Goal: Task Accomplishment & Management: Use online tool/utility

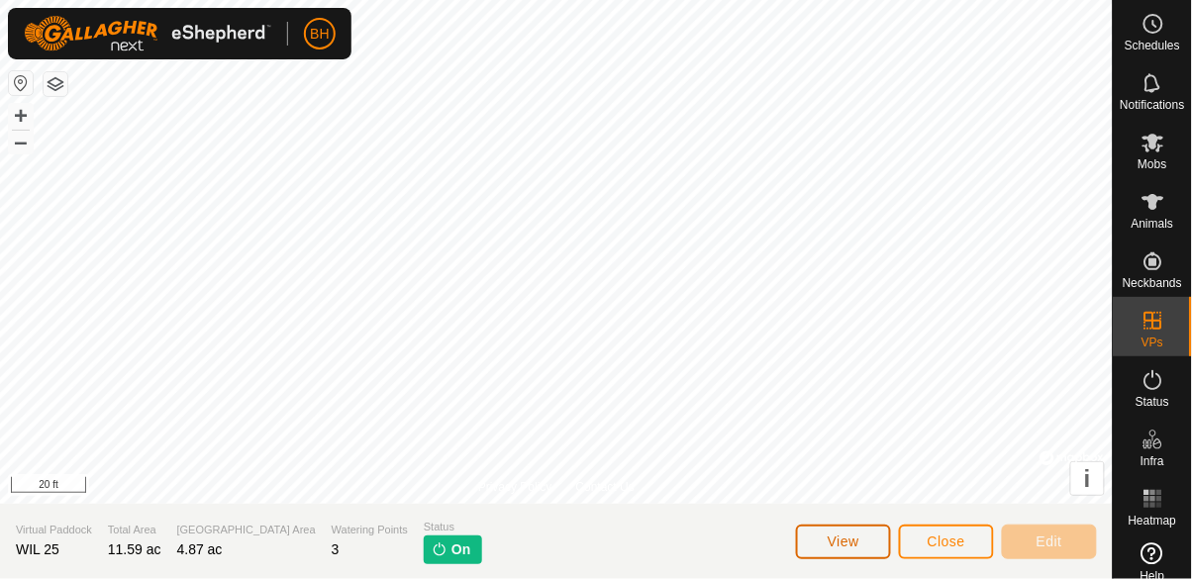
click at [745, 546] on button "View" at bounding box center [843, 542] width 95 height 35
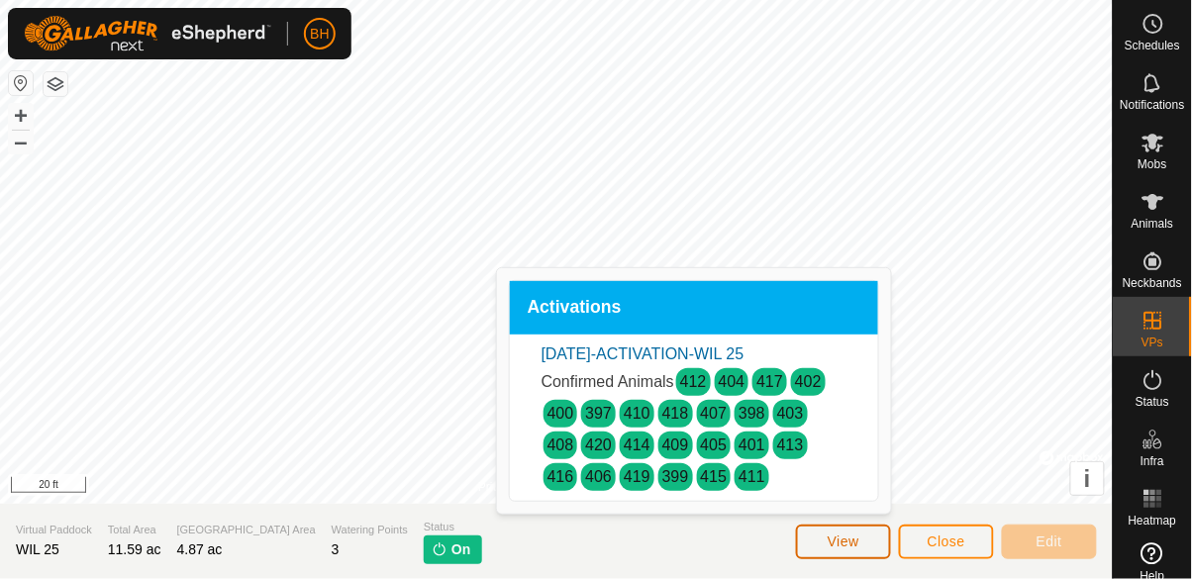
click at [745, 555] on button "View" at bounding box center [843, 542] width 95 height 35
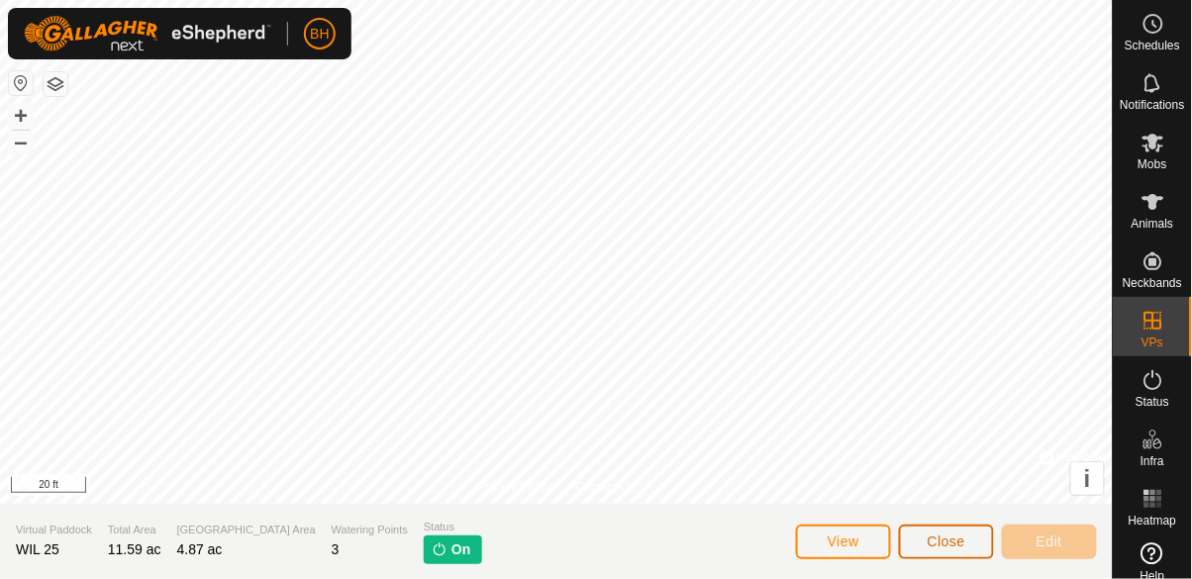
click at [745, 541] on span "Close" at bounding box center [947, 542] width 38 height 16
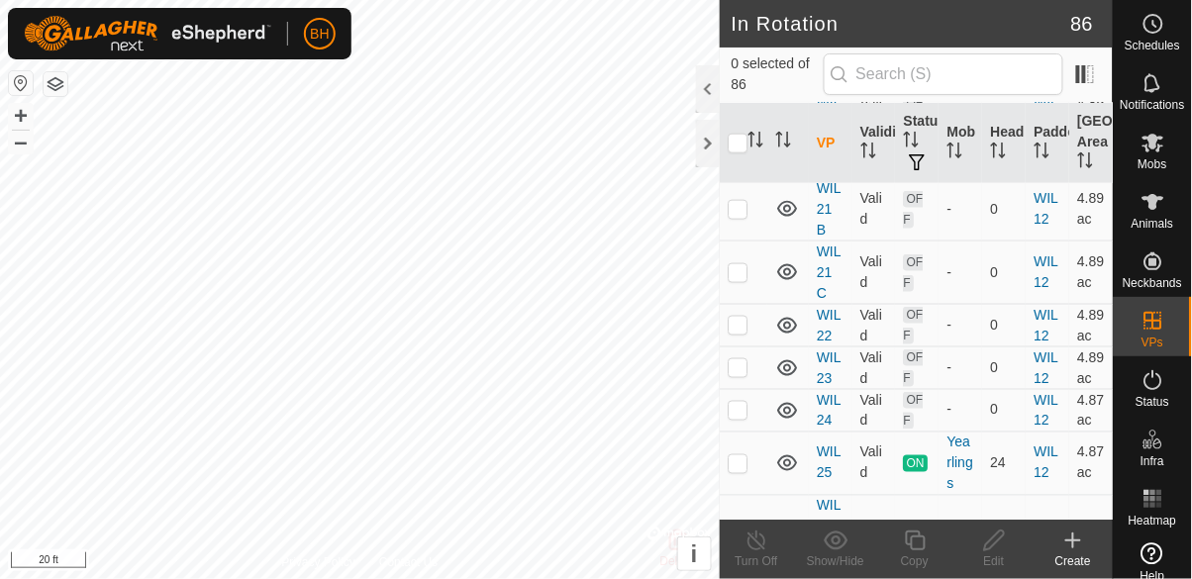
scroll to position [3908, 0]
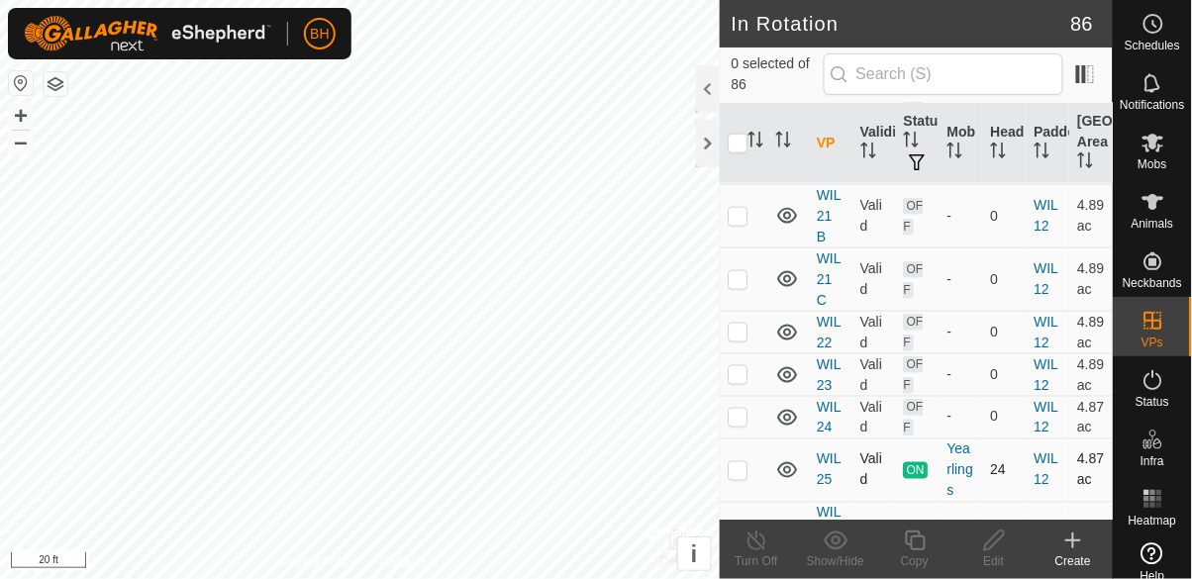
click at [738, 462] on p-checkbox at bounding box center [738, 470] width 20 height 16
checkbox input "true"
click at [745, 542] on copy-svg-icon at bounding box center [914, 541] width 79 height 24
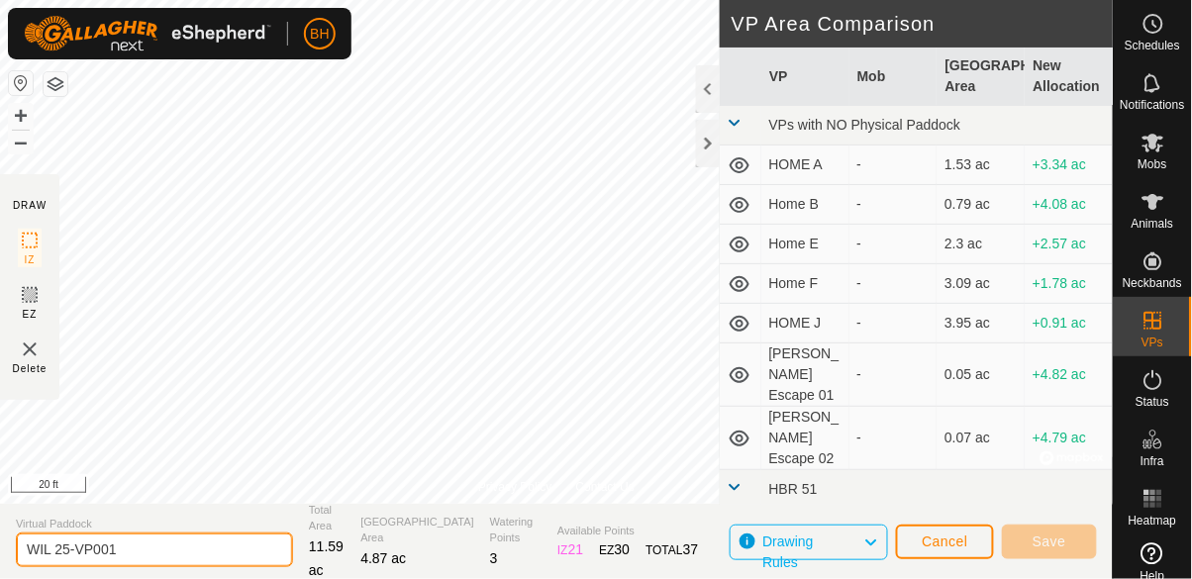
click at [217, 548] on input "WIL 25-VP001" at bounding box center [154, 550] width 277 height 35
type input "WIL 26"
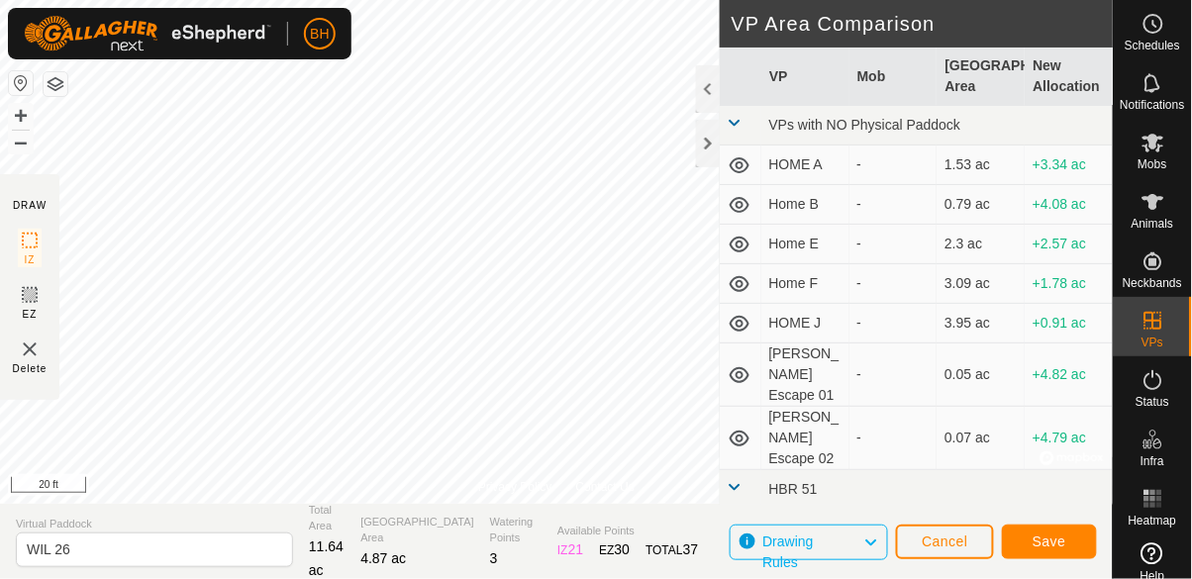
click at [745, 543] on button "Save" at bounding box center [1049, 542] width 95 height 35
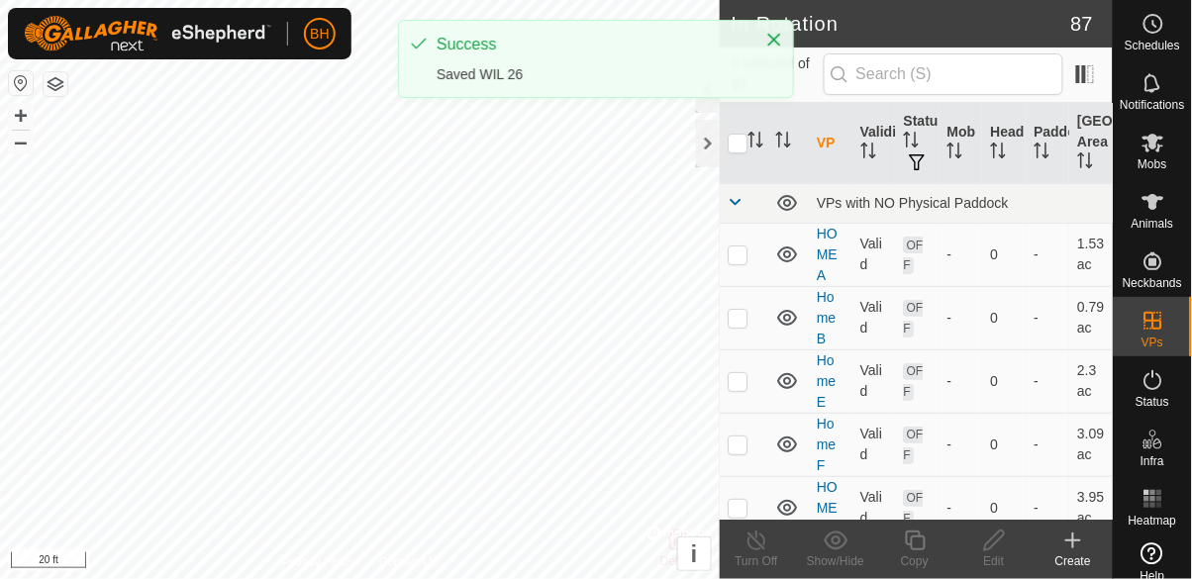
click at [745, 158] on span "Mobs" at bounding box center [1153, 164] width 29 height 12
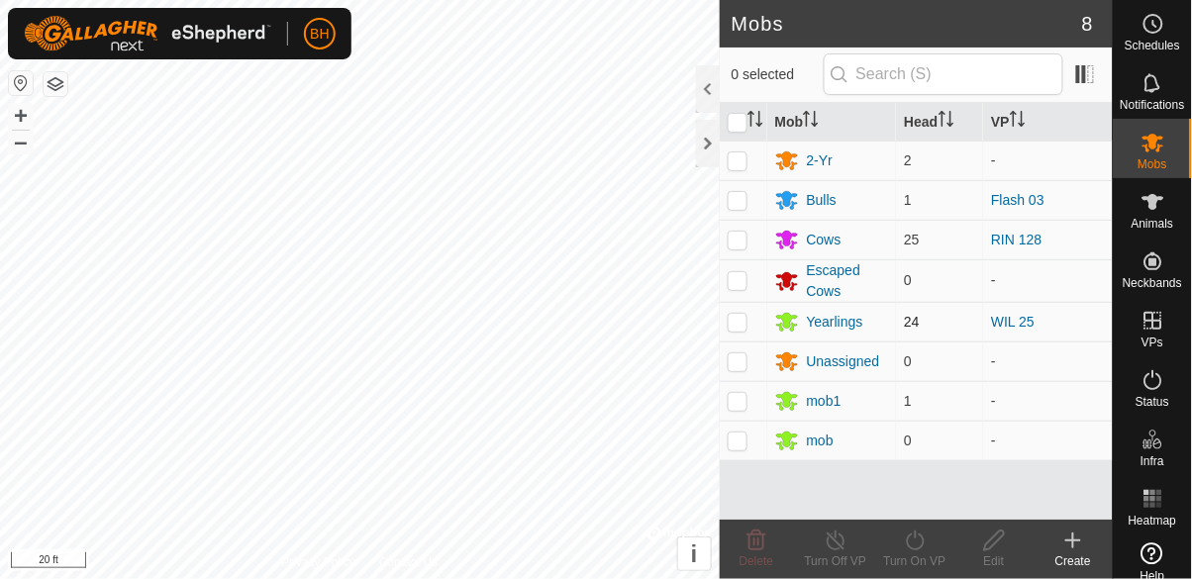
click at [745, 332] on td at bounding box center [744, 322] width 48 height 40
checkbox input "true"
click at [745, 551] on icon at bounding box center [915, 541] width 25 height 24
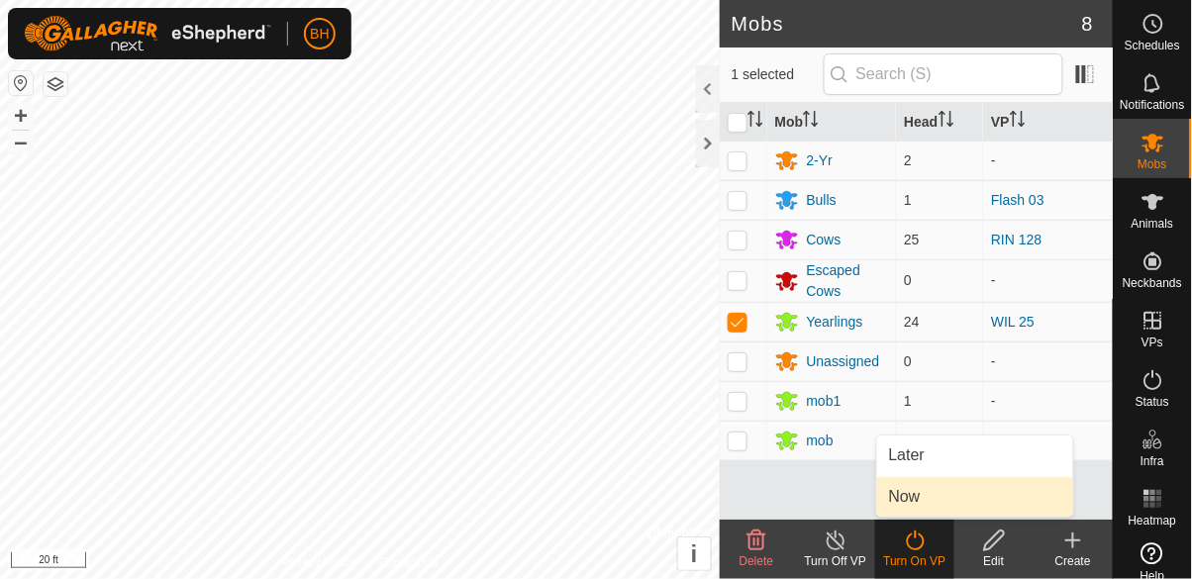
click at [745, 510] on link "Now" at bounding box center [975, 497] width 196 height 40
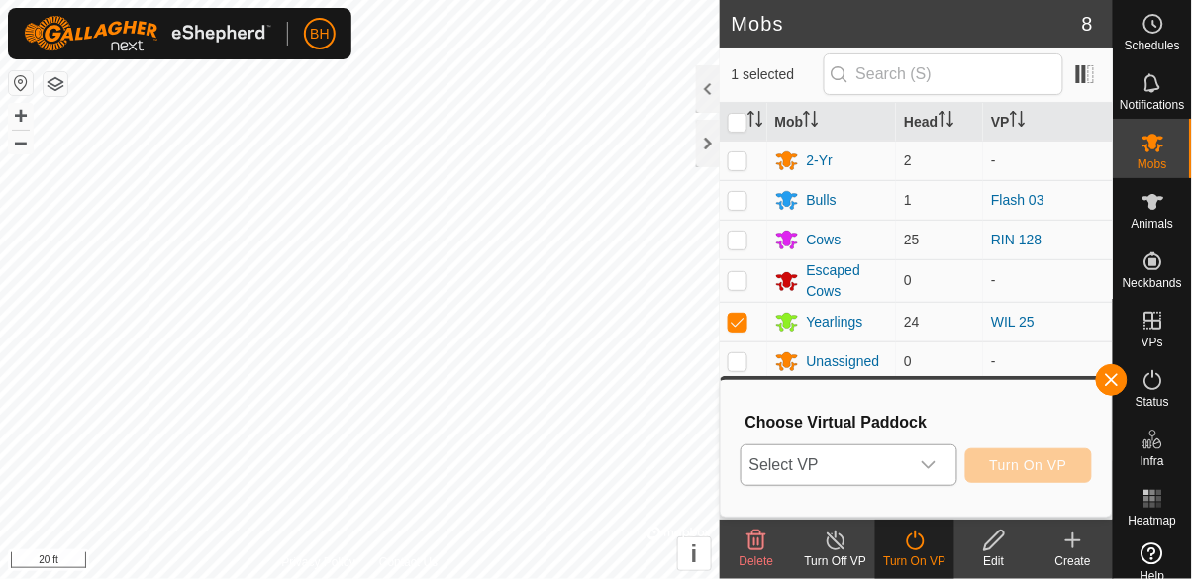
click at [745, 470] on span "Select VP" at bounding box center [825, 466] width 167 height 40
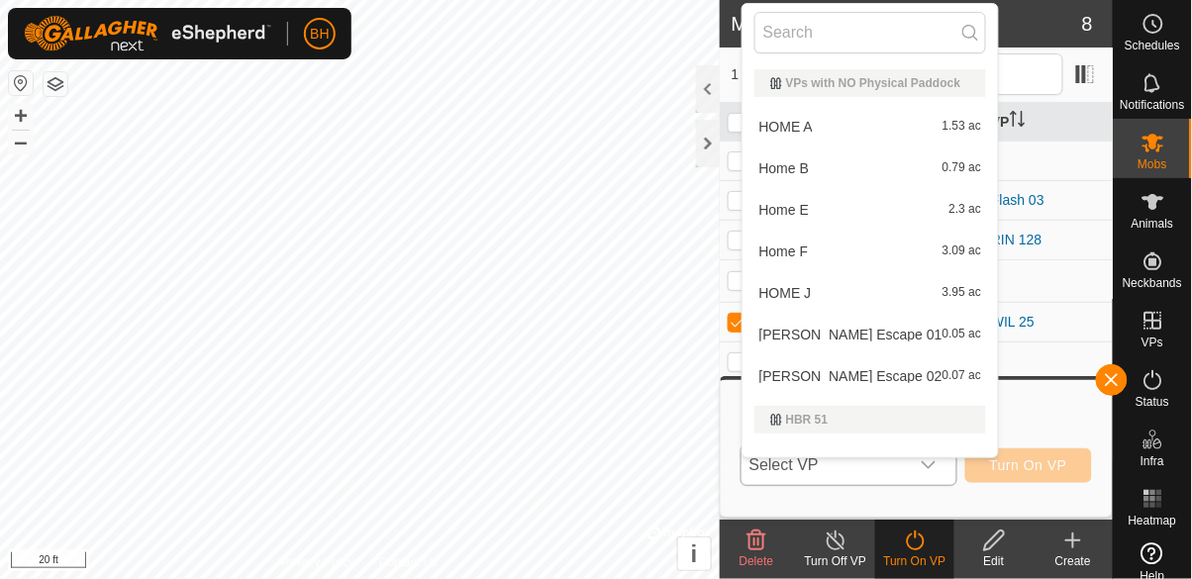
type input "3"
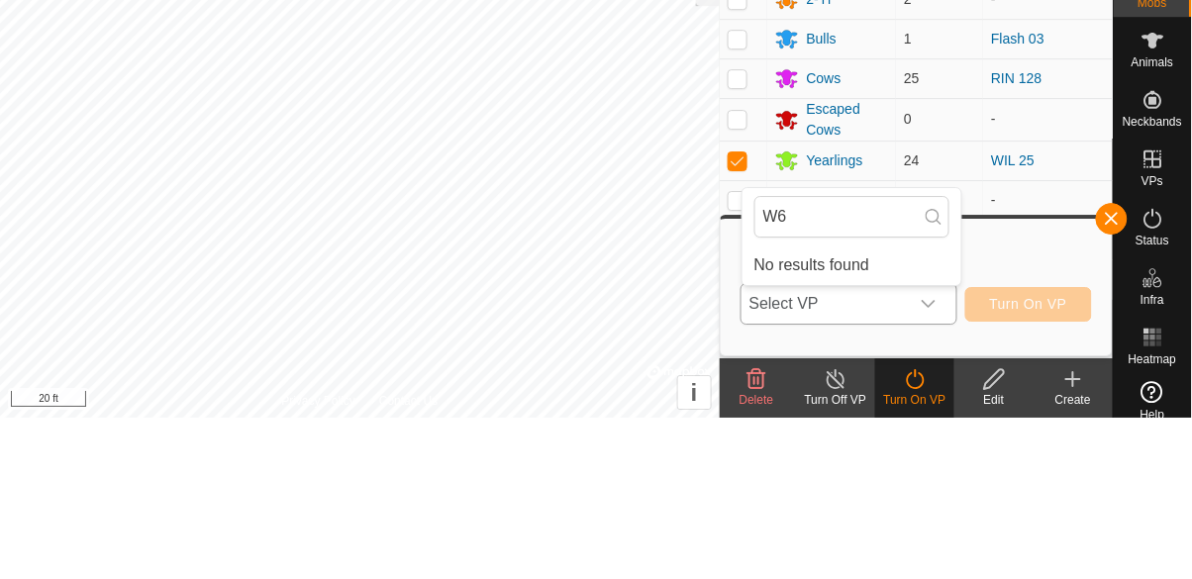
type input "W"
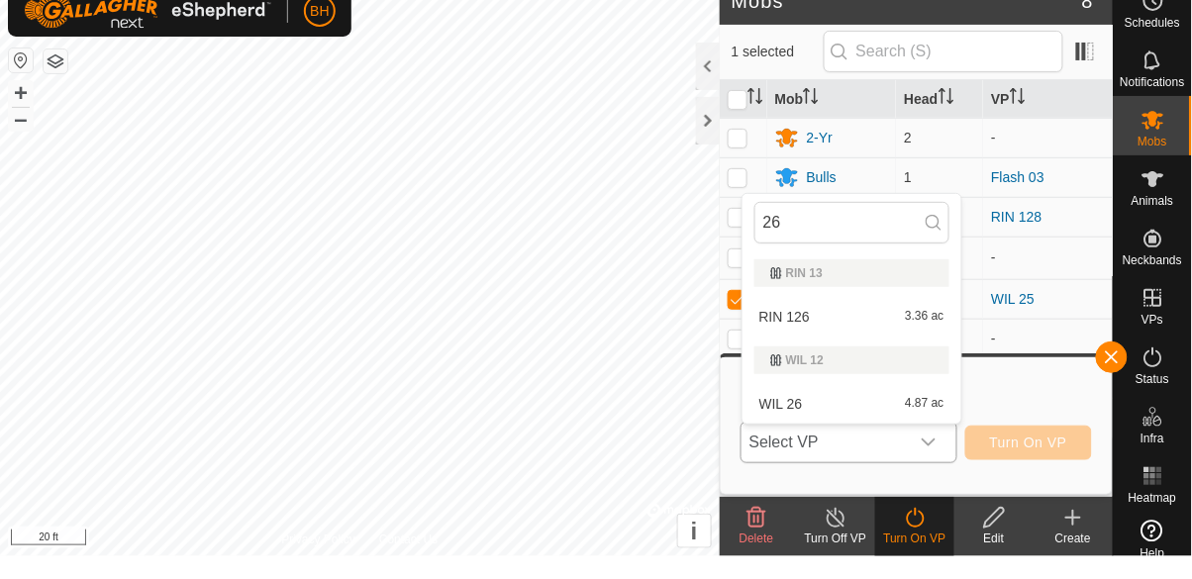
type input "26"
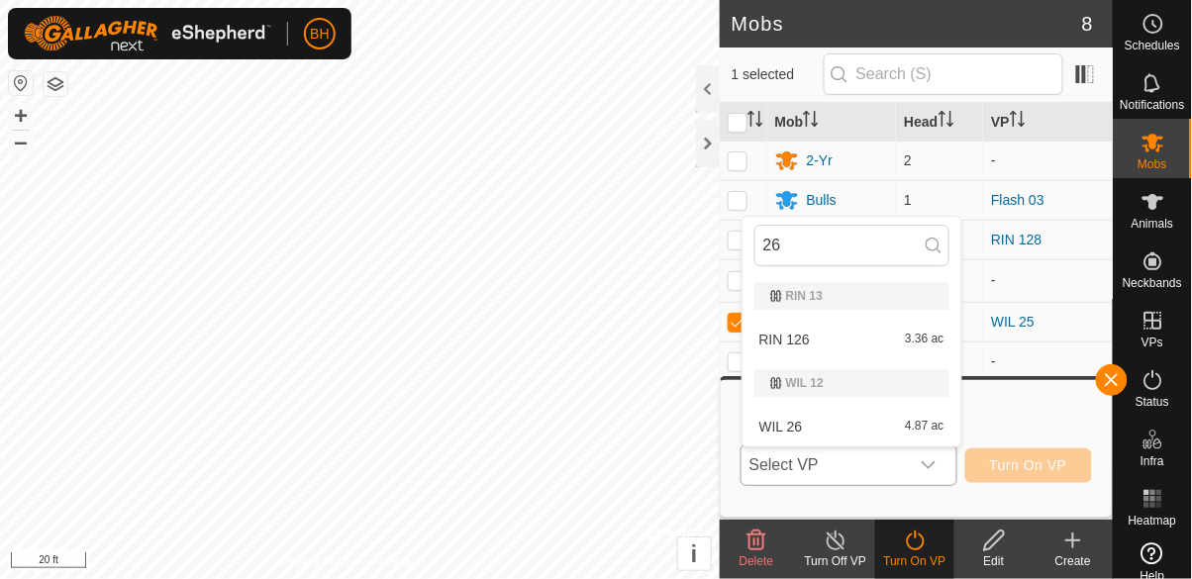
click at [745, 427] on div "WIL 26 4.87 ac" at bounding box center [851, 427] width 195 height 24
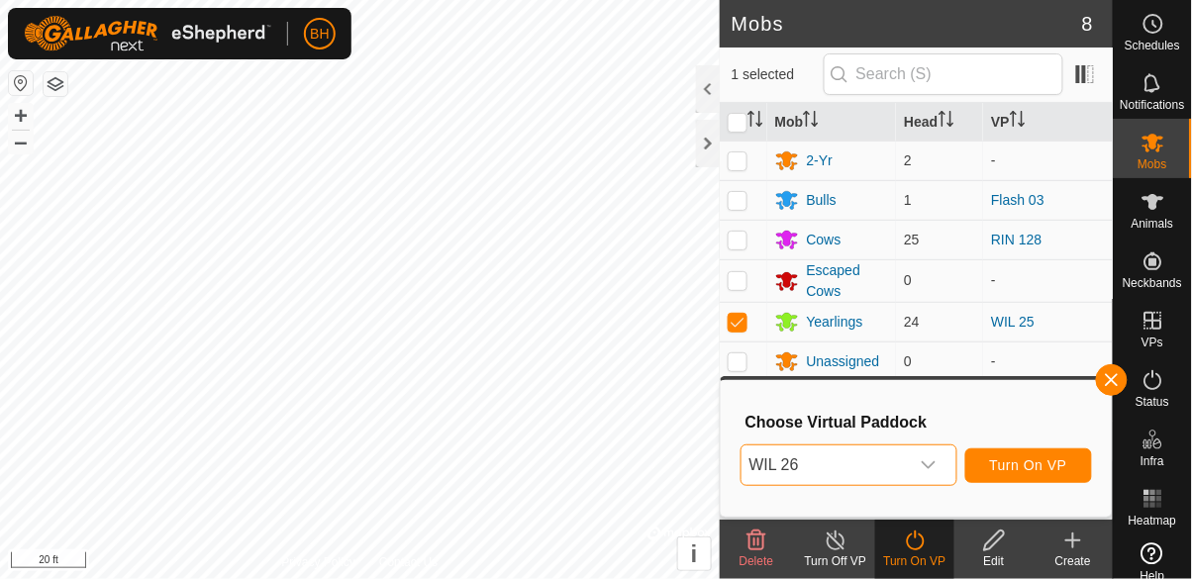
click at [745, 462] on span "Turn On VP" at bounding box center [1028, 465] width 77 height 16
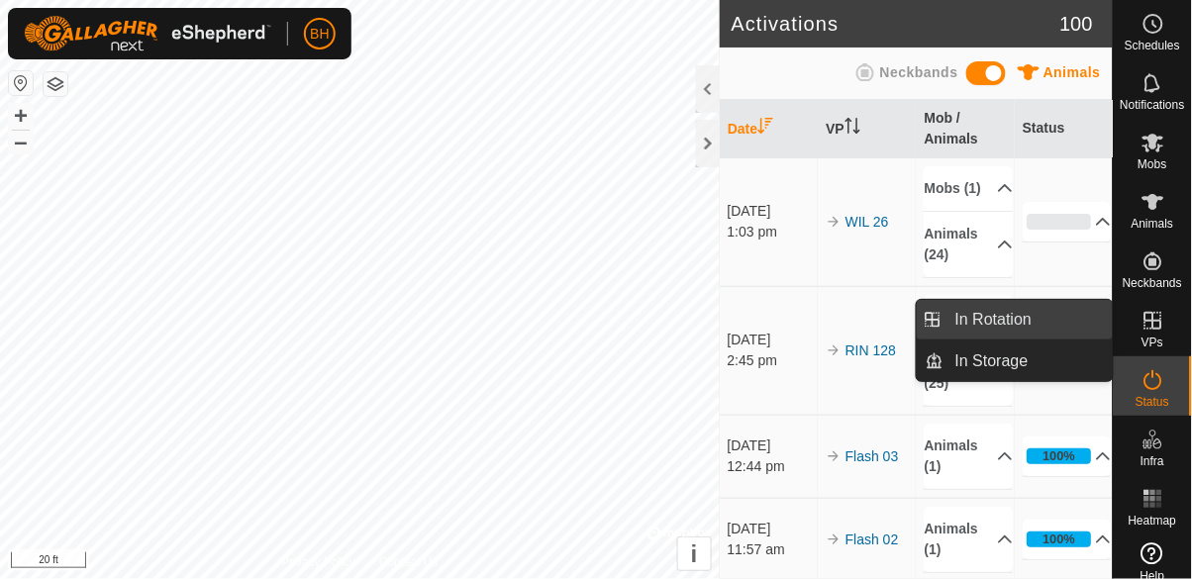
click at [745, 318] on span "In Rotation" at bounding box center [993, 320] width 76 height 24
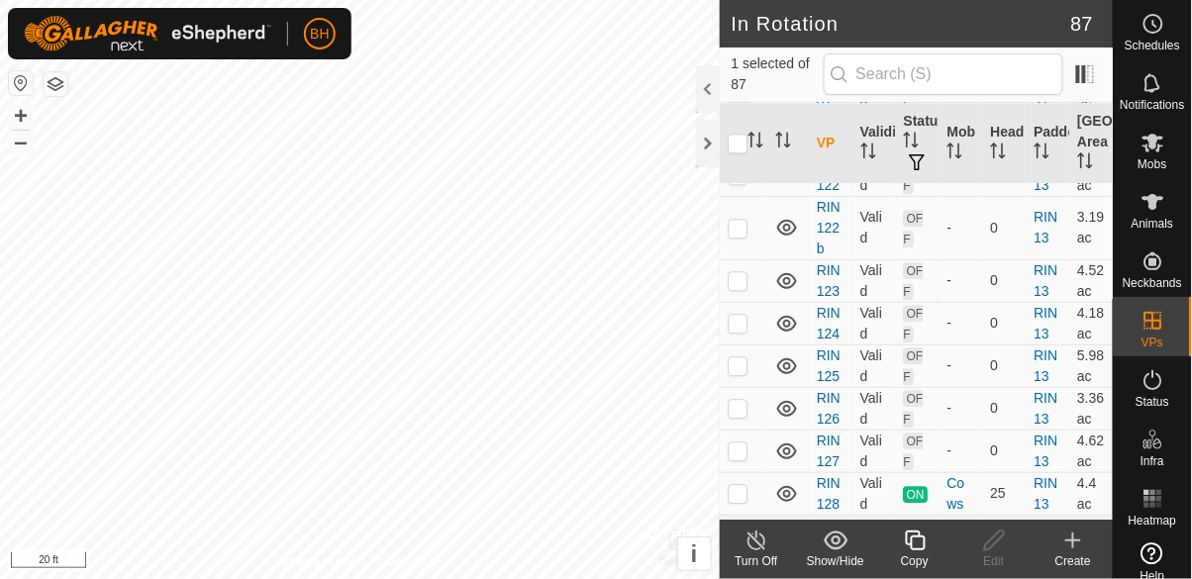
scroll to position [1096, 0]
click at [736, 482] on p-checkbox at bounding box center [738, 490] width 20 height 16
checkbox input "true"
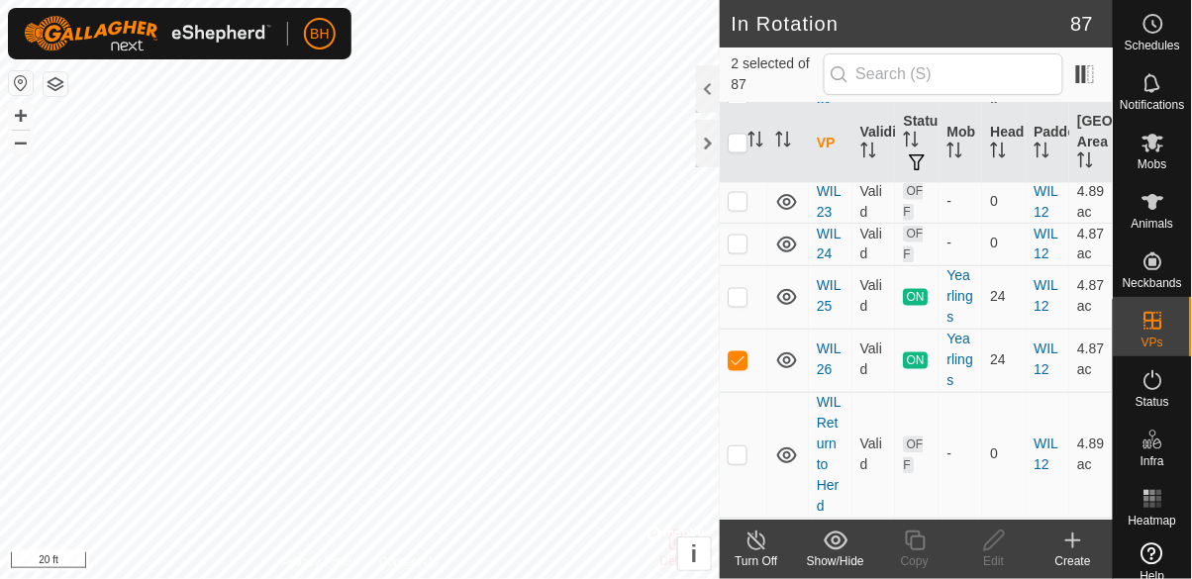
scroll to position [4077, 0]
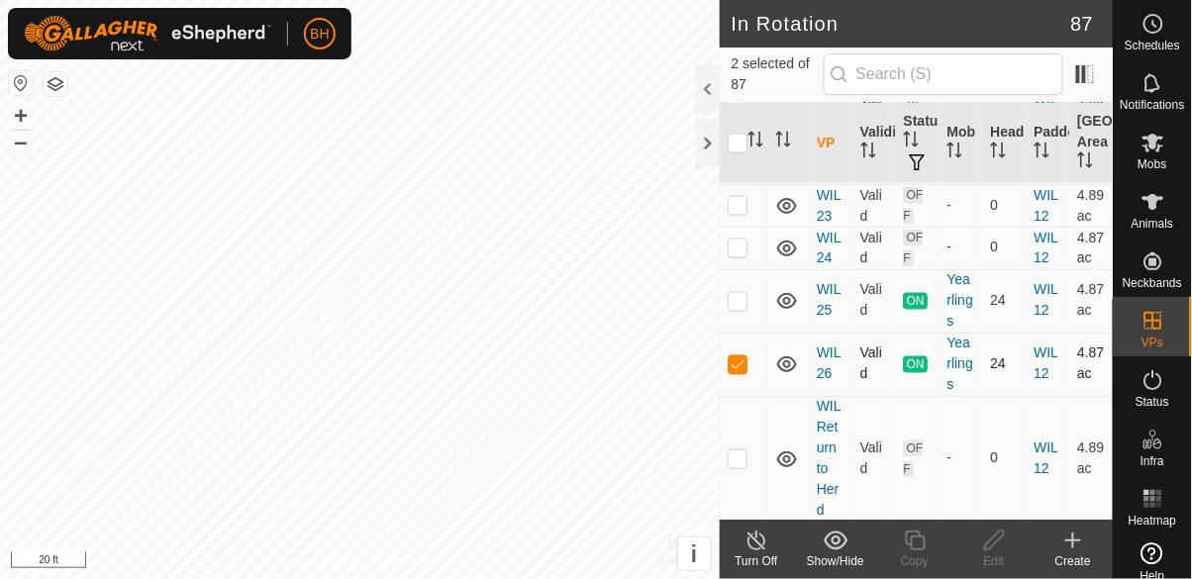
click at [744, 333] on td at bounding box center [744, 364] width 48 height 63
checkbox input "false"
click at [745, 548] on icon at bounding box center [915, 541] width 20 height 20
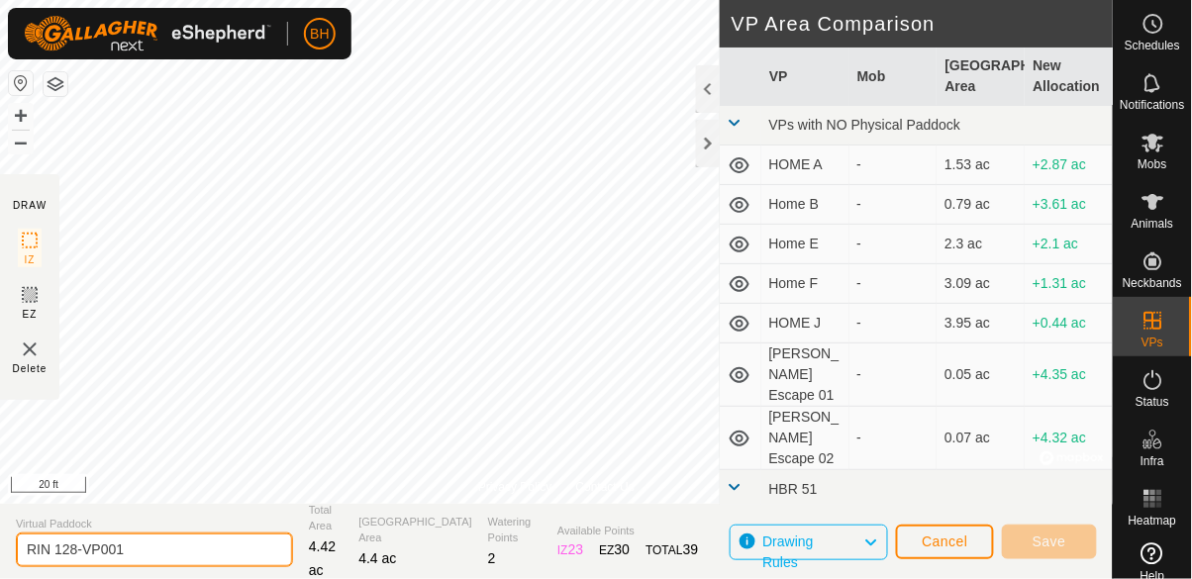
click at [246, 558] on input "RIN 128-VP001" at bounding box center [154, 550] width 277 height 35
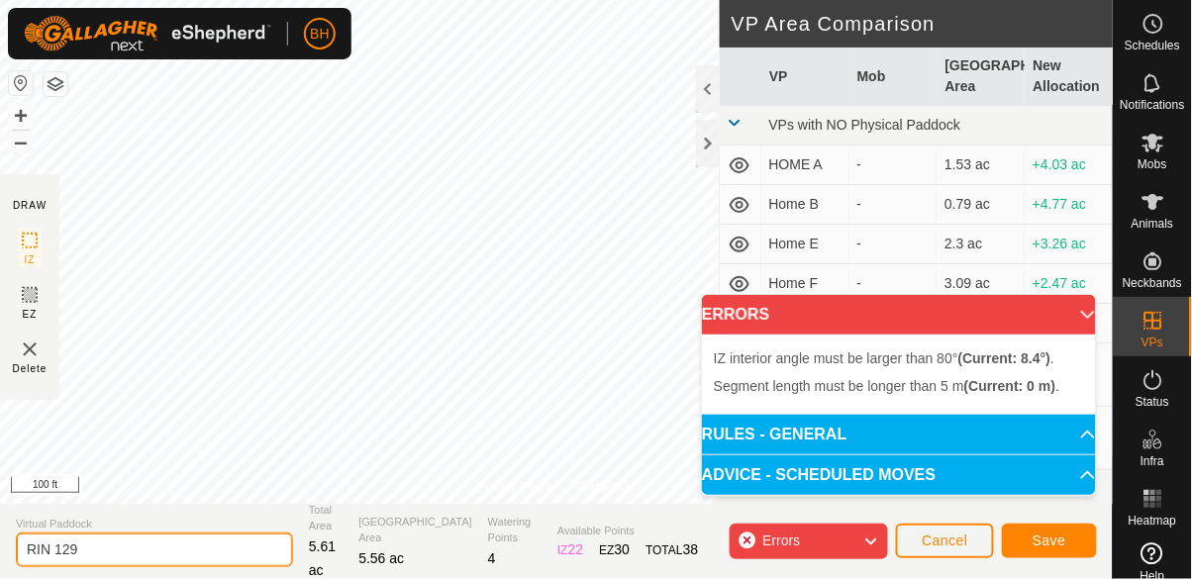
type input "RIN 129"
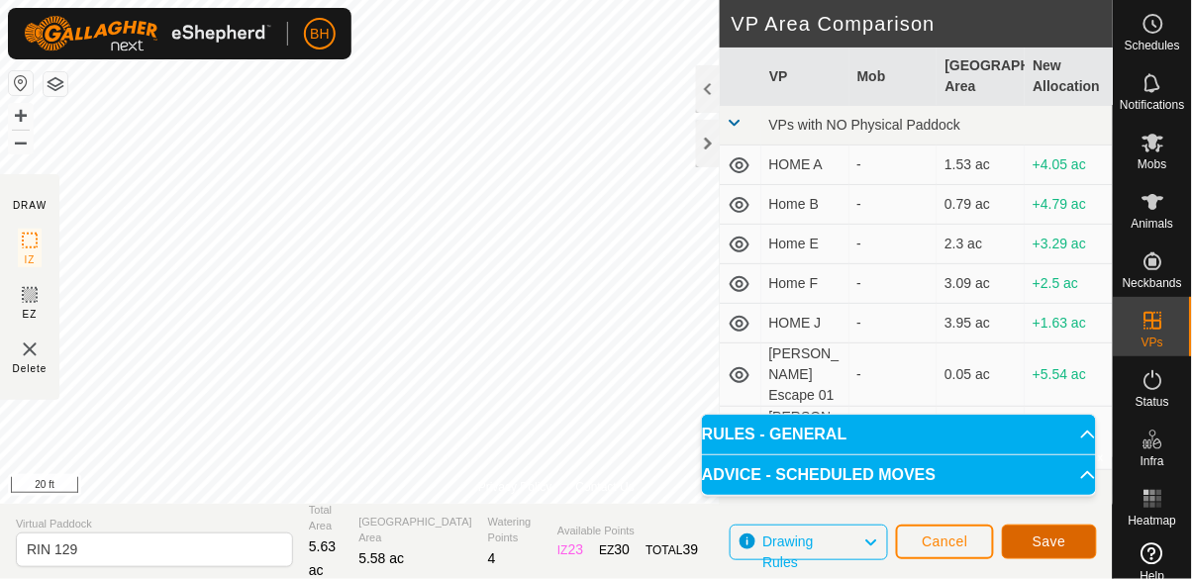
click at [745, 545] on span "Save" at bounding box center [1050, 542] width 34 height 16
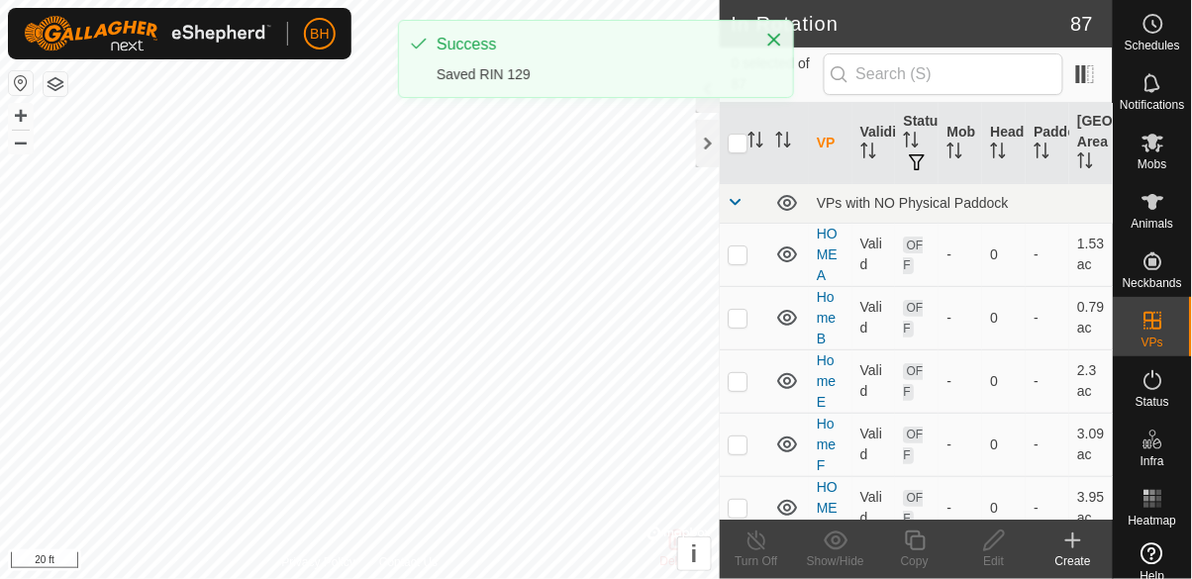
click at [745, 158] on span "Mobs" at bounding box center [1153, 164] width 29 height 12
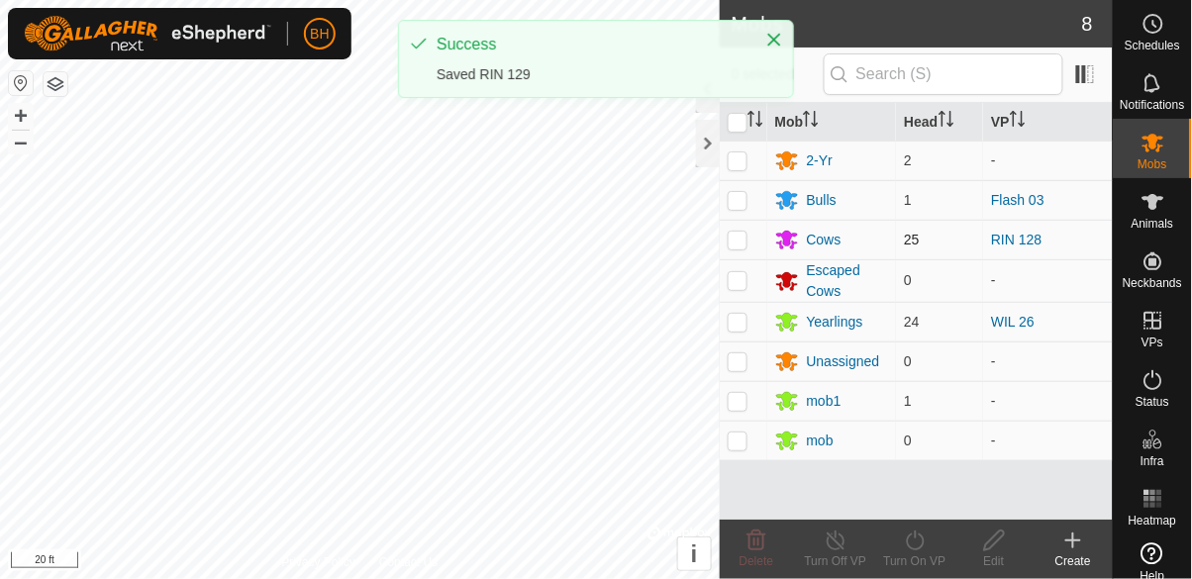
click at [743, 243] on p-checkbox at bounding box center [738, 240] width 20 height 16
checkbox input "true"
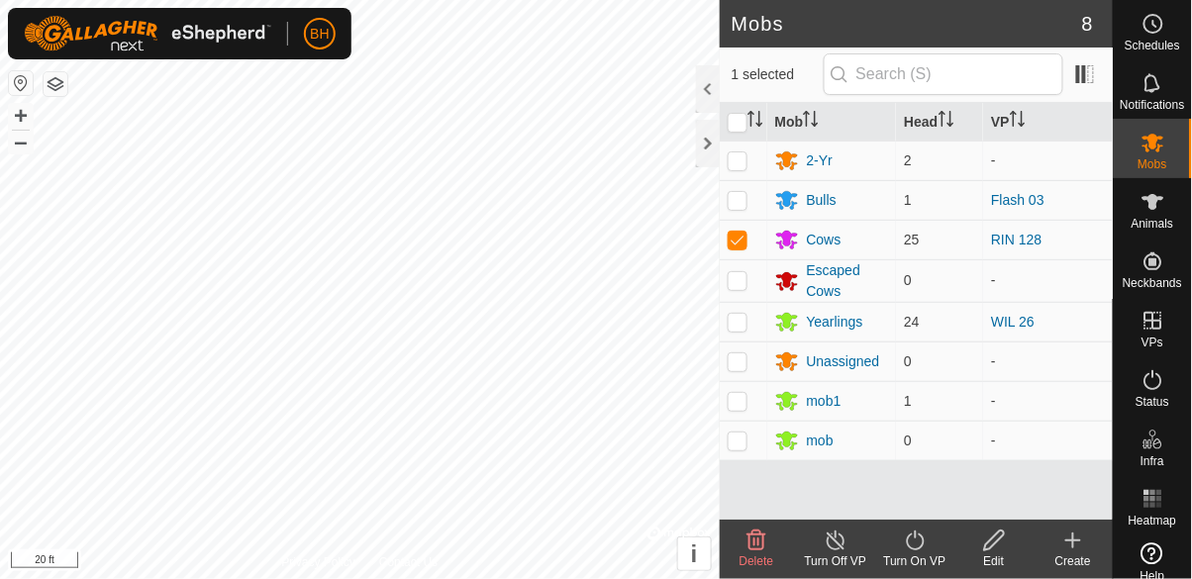
click at [745, 552] on div "Turn On VP" at bounding box center [914, 561] width 79 height 18
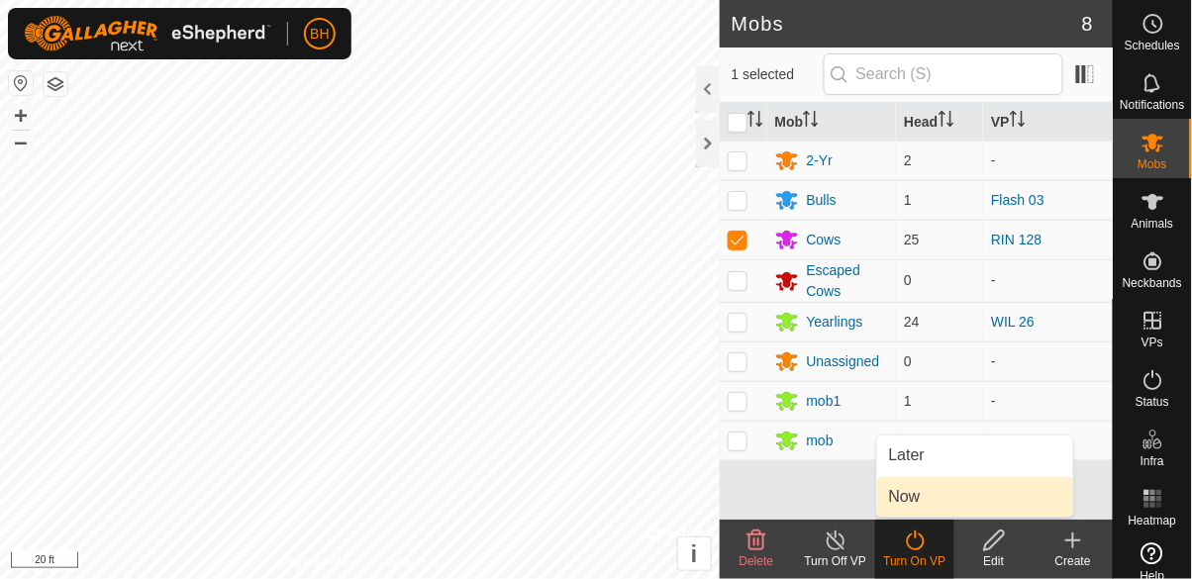
click at [745, 503] on link "Now" at bounding box center [975, 497] width 196 height 40
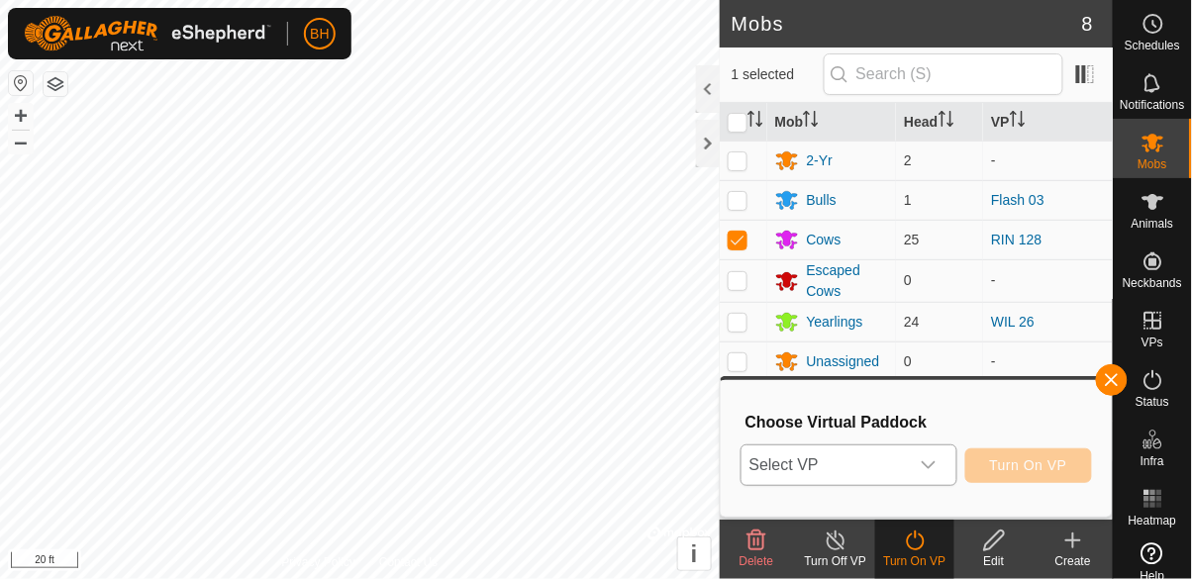
click at [745, 475] on span "Select VP" at bounding box center [825, 466] width 167 height 40
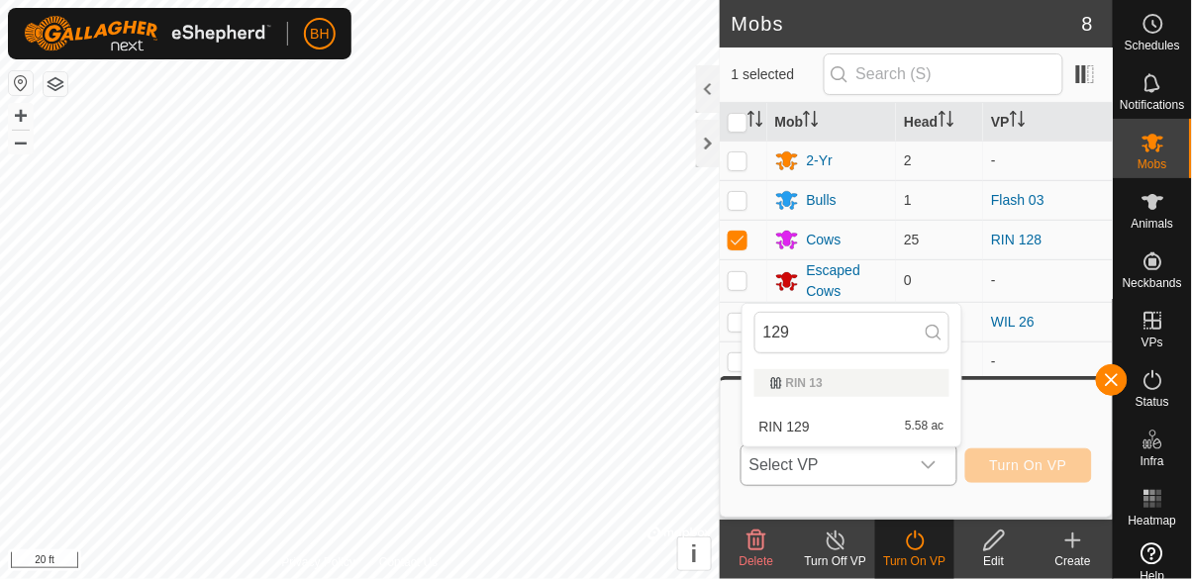
type input "129"
click at [745, 449] on span "Select VP" at bounding box center [825, 466] width 167 height 40
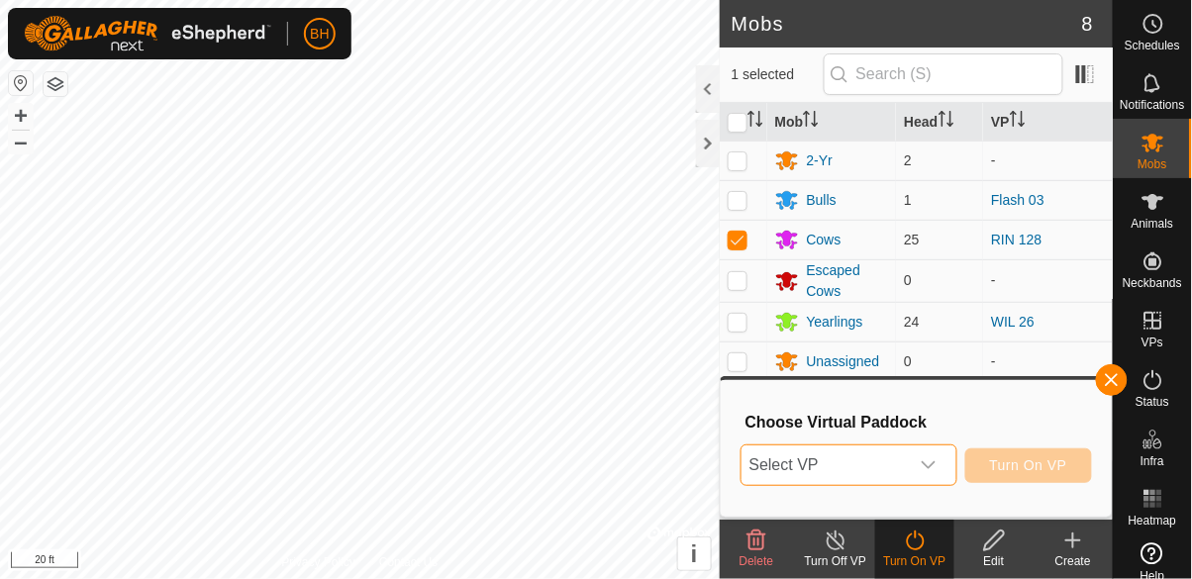
click at [745, 466] on span "Select VP" at bounding box center [825, 466] width 167 height 40
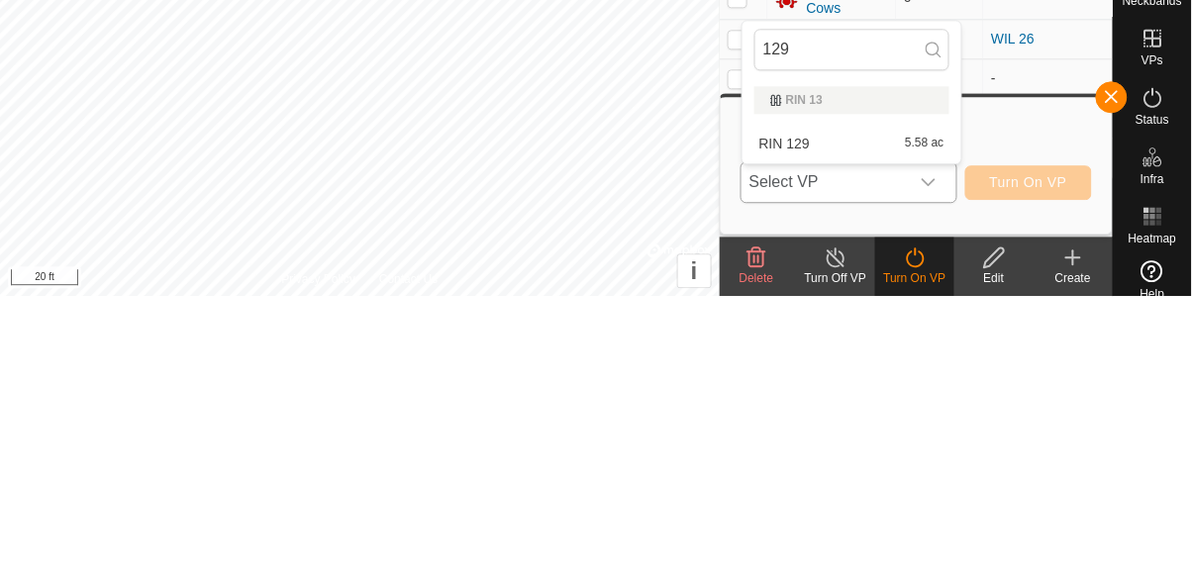
click at [745, 436] on div "RIN 129 5.58 ac" at bounding box center [851, 427] width 195 height 24
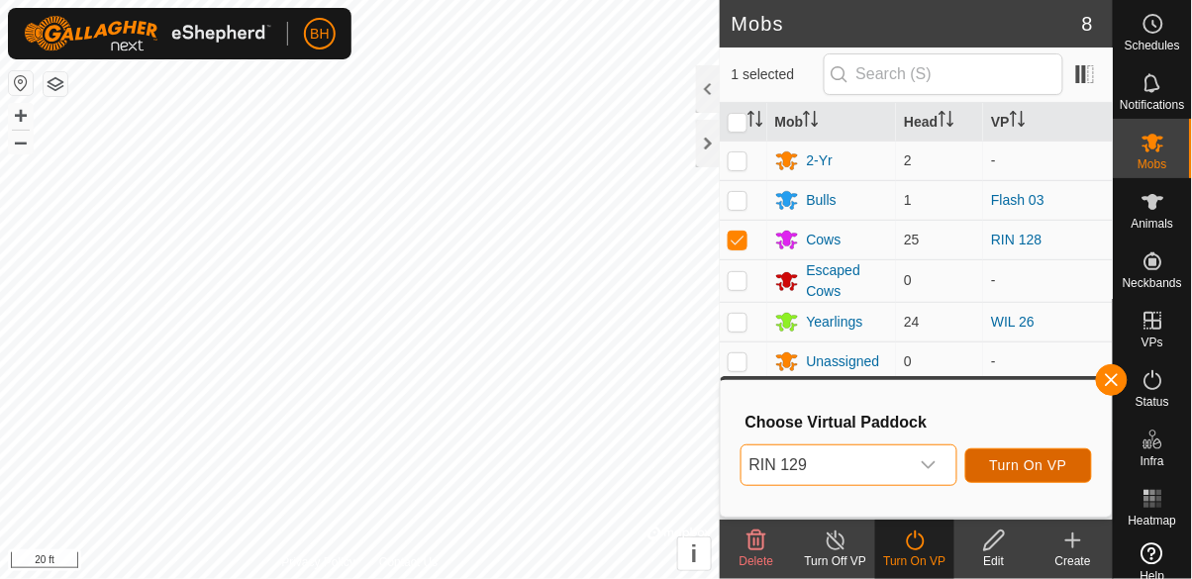
click at [745, 463] on span "Turn On VP" at bounding box center [1028, 465] width 77 height 16
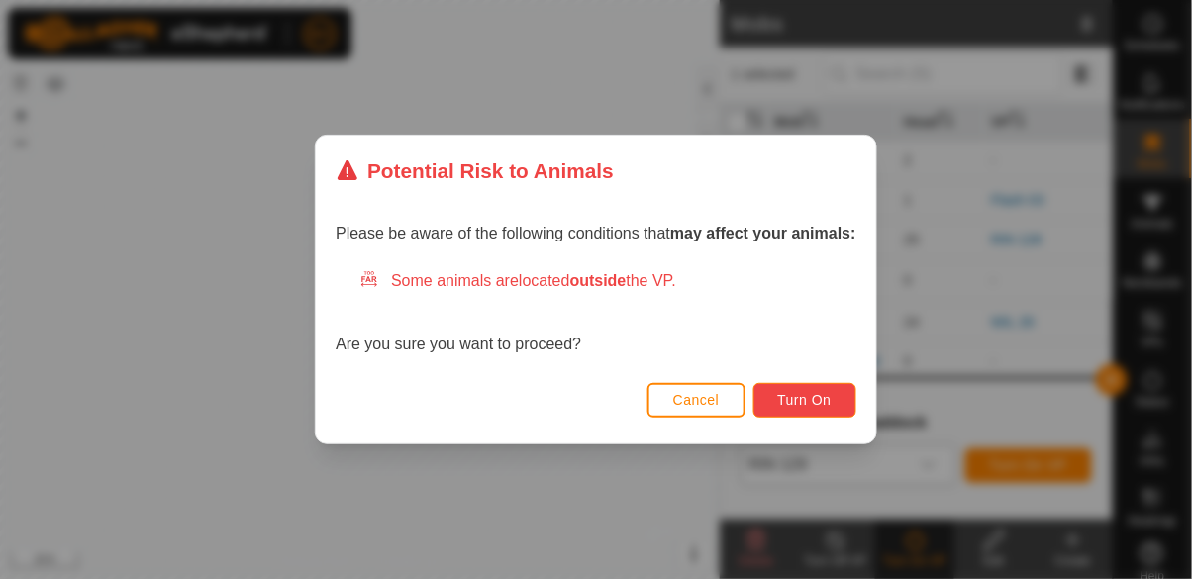
click at [745, 396] on span "Turn On" at bounding box center [804, 400] width 53 height 16
